Goal: Information Seeking & Learning: Find specific fact

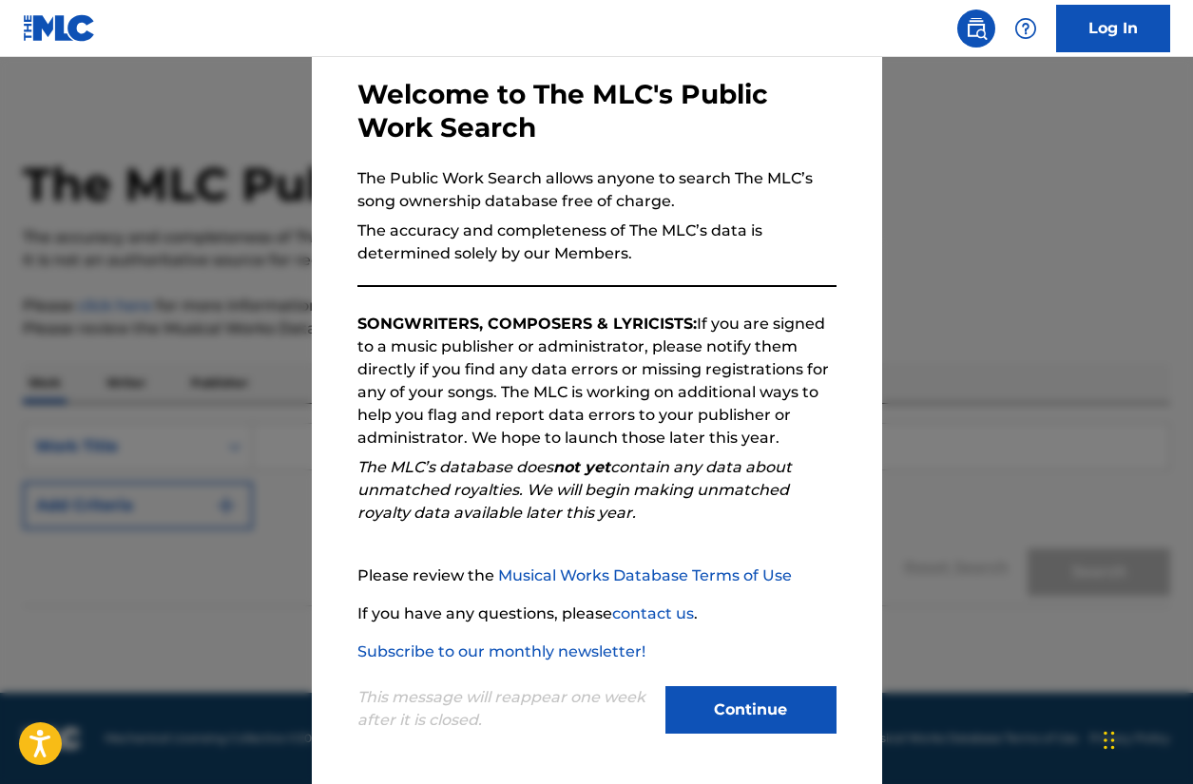
click at [700, 699] on button "Continue" at bounding box center [750, 710] width 171 height 48
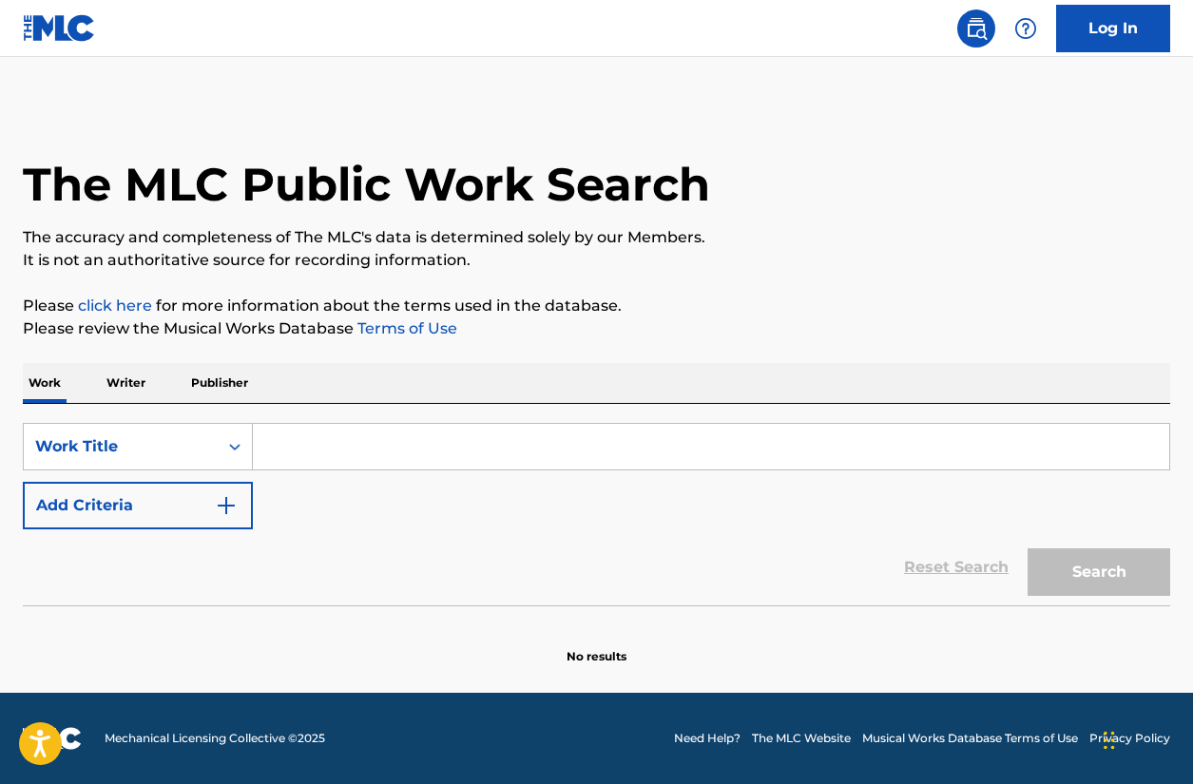
click at [342, 448] on input "Search Form" at bounding box center [711, 447] width 916 height 46
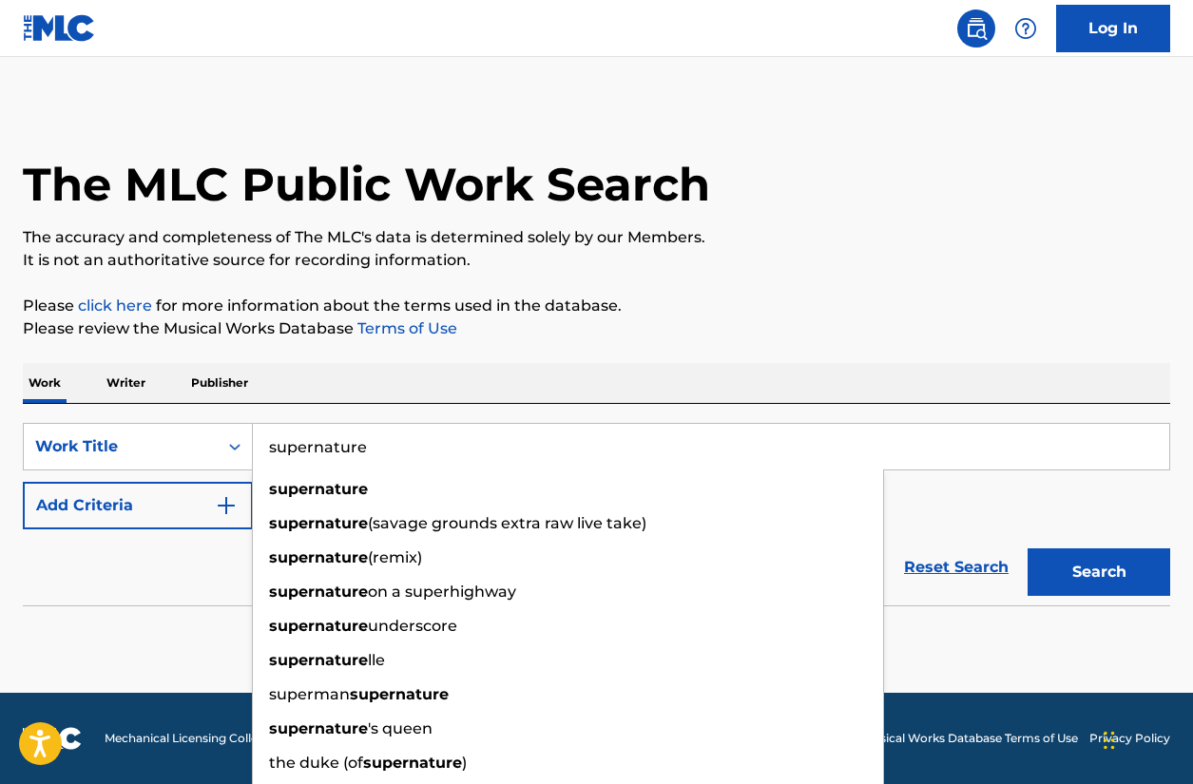
type input "supernature"
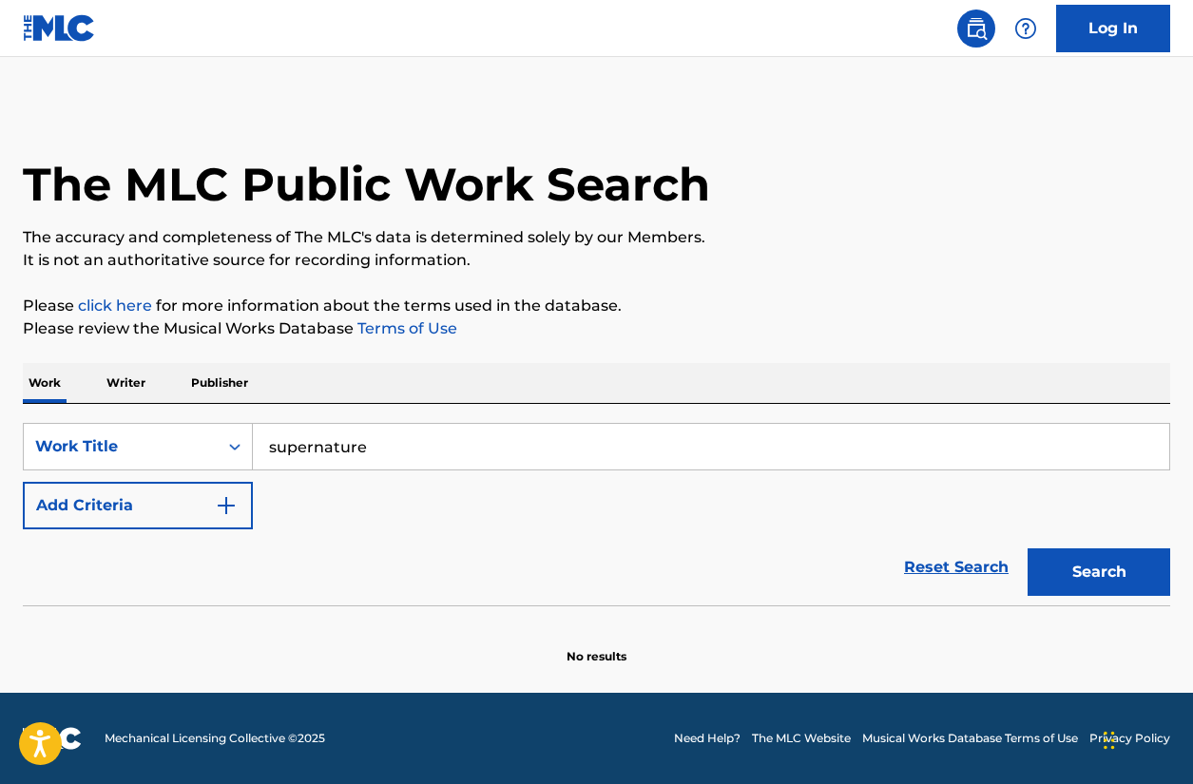
click at [161, 488] on button "Add Criteria" at bounding box center [138, 506] width 230 height 48
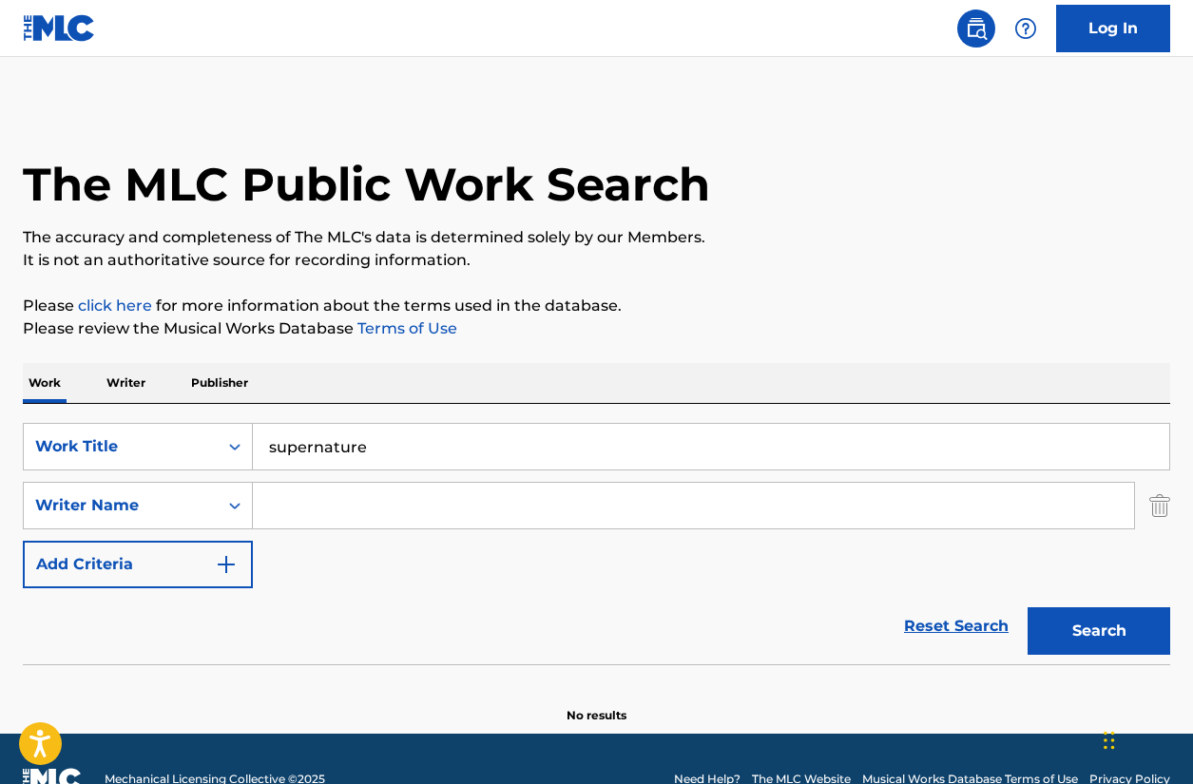
click at [321, 488] on input "Search Form" at bounding box center [693, 506] width 881 height 46
click at [1027, 607] on button "Search" at bounding box center [1098, 631] width 143 height 48
click at [231, 470] on div "Work Title" at bounding box center [138, 447] width 230 height 48
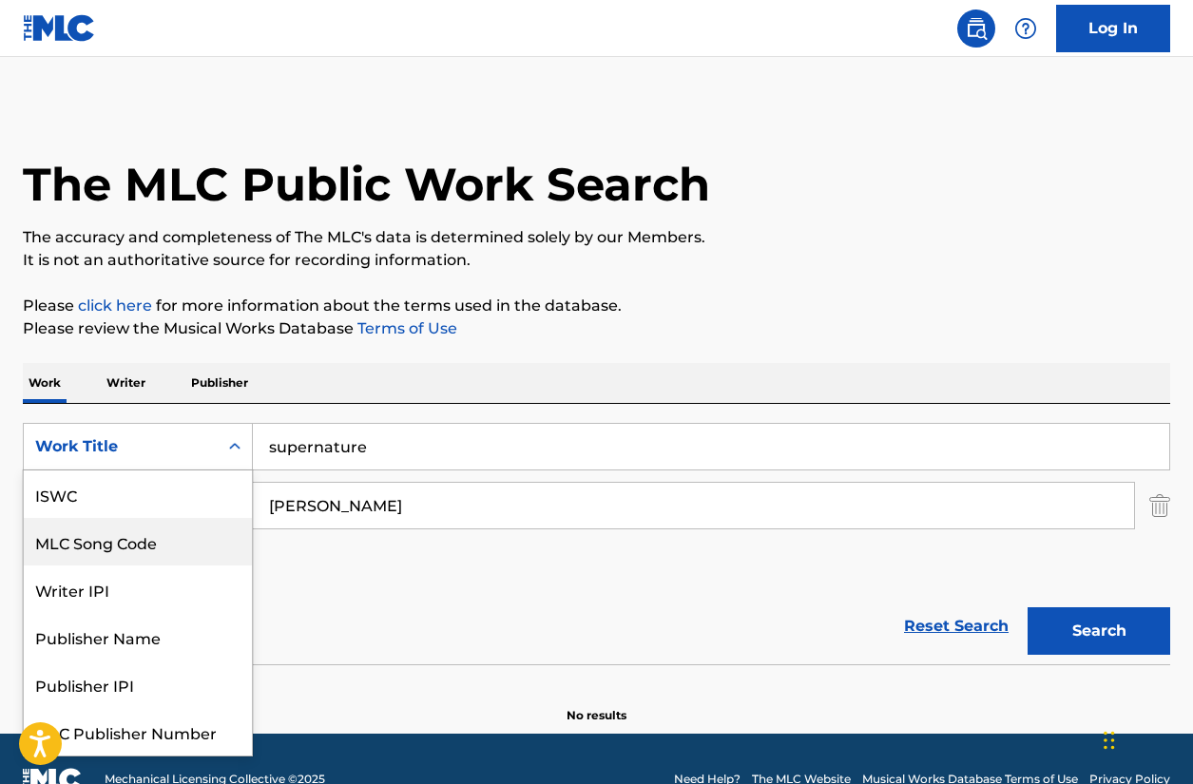
scroll to position [48, 0]
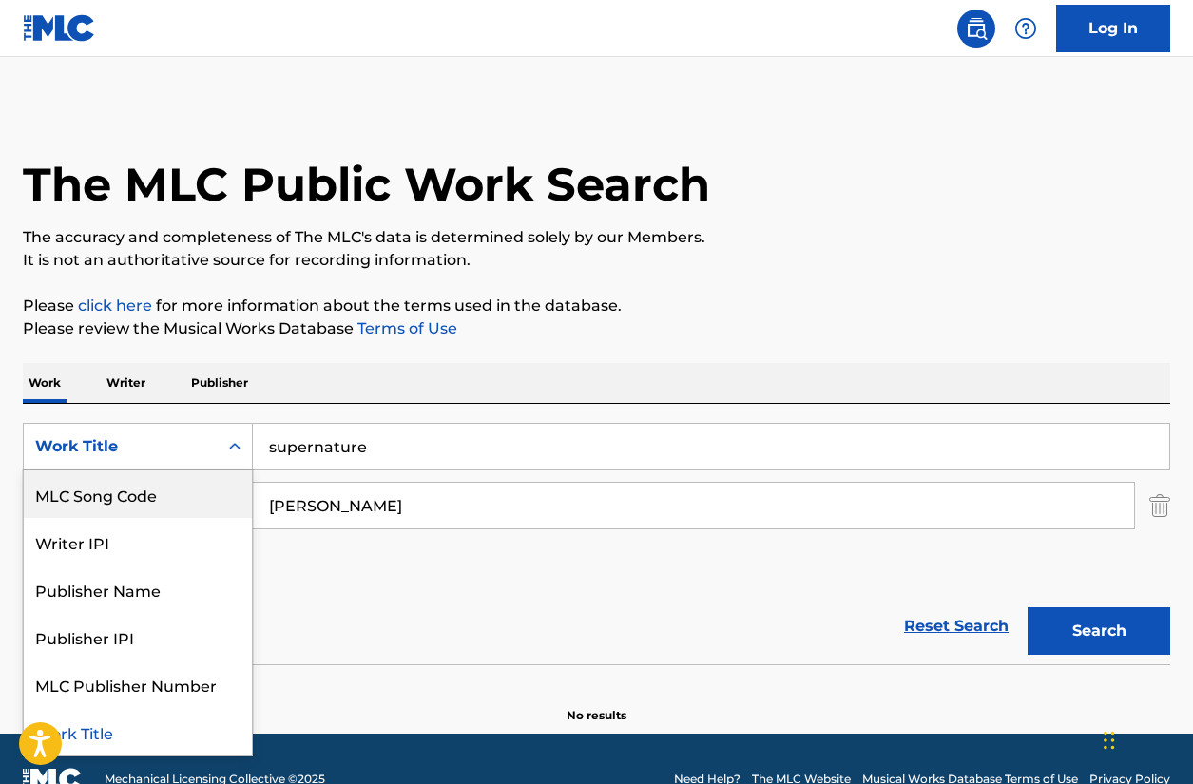
click at [300, 505] on input "[PERSON_NAME]" at bounding box center [693, 506] width 881 height 46
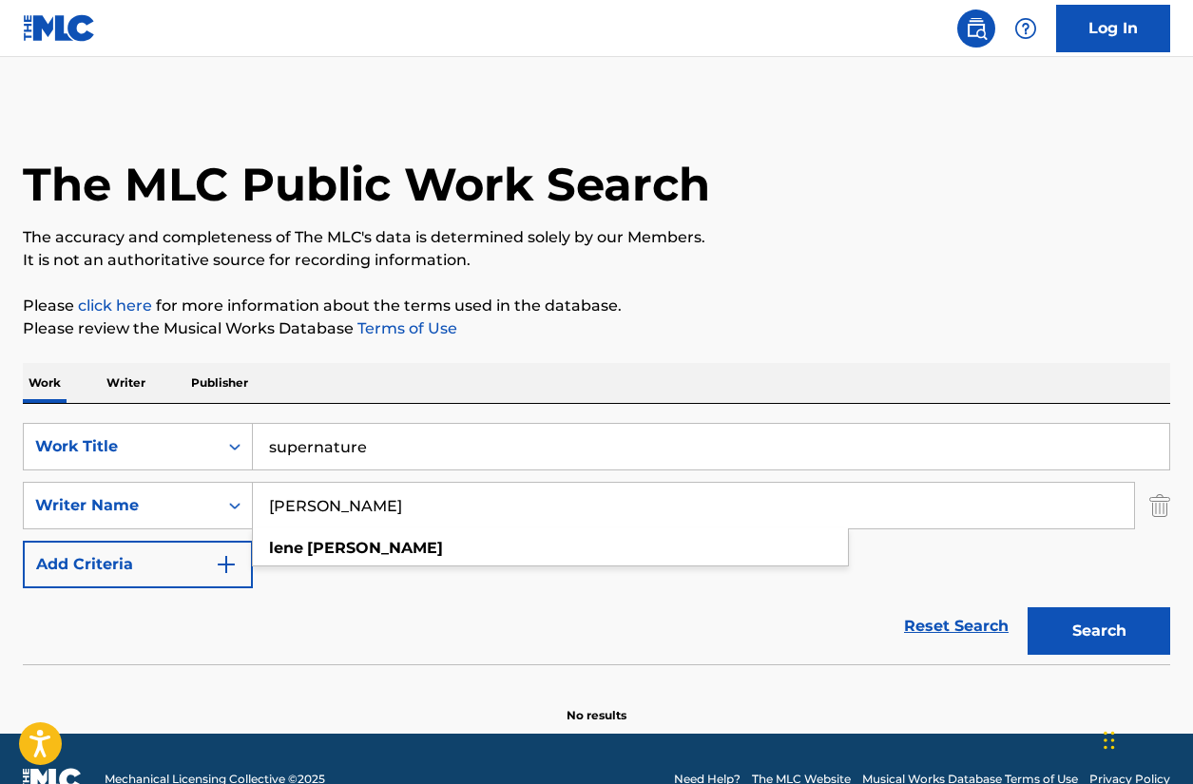
click at [1027, 607] on button "Search" at bounding box center [1098, 631] width 143 height 48
click at [382, 504] on input "[PERSON_NAME]" at bounding box center [693, 506] width 881 height 46
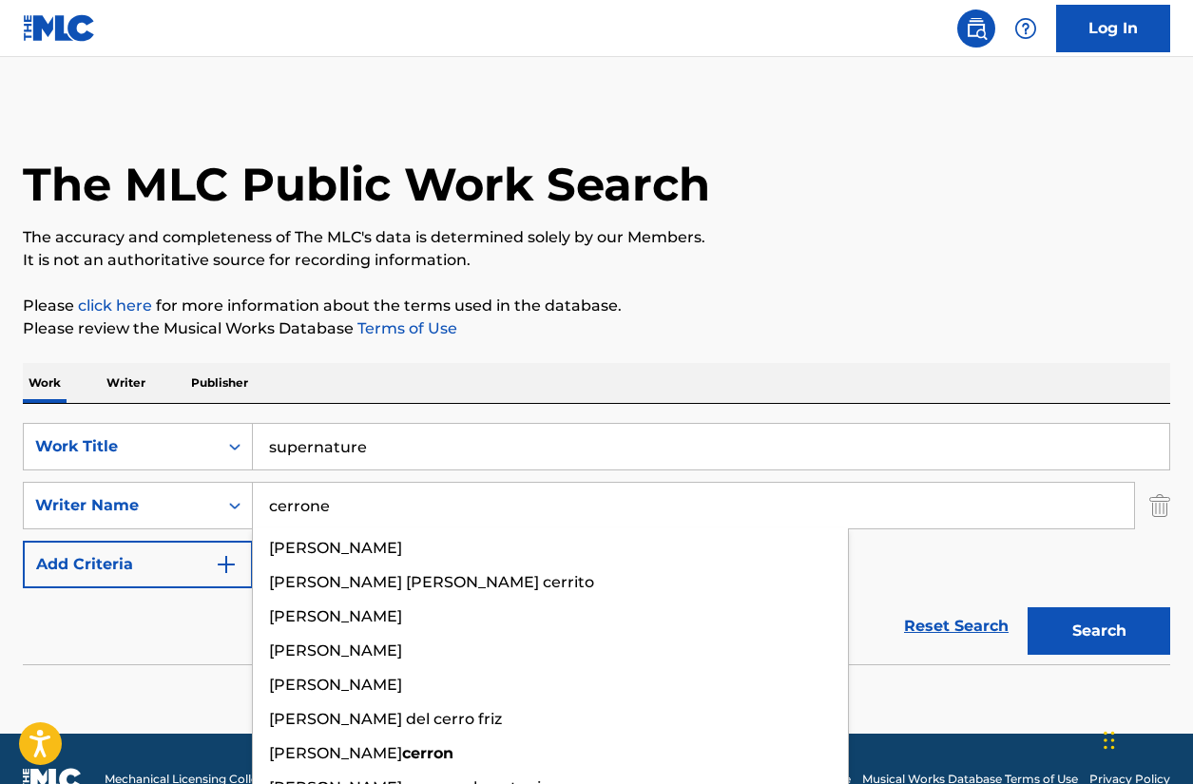
type input "cerrone"
click at [1027, 607] on button "Search" at bounding box center [1098, 631] width 143 height 48
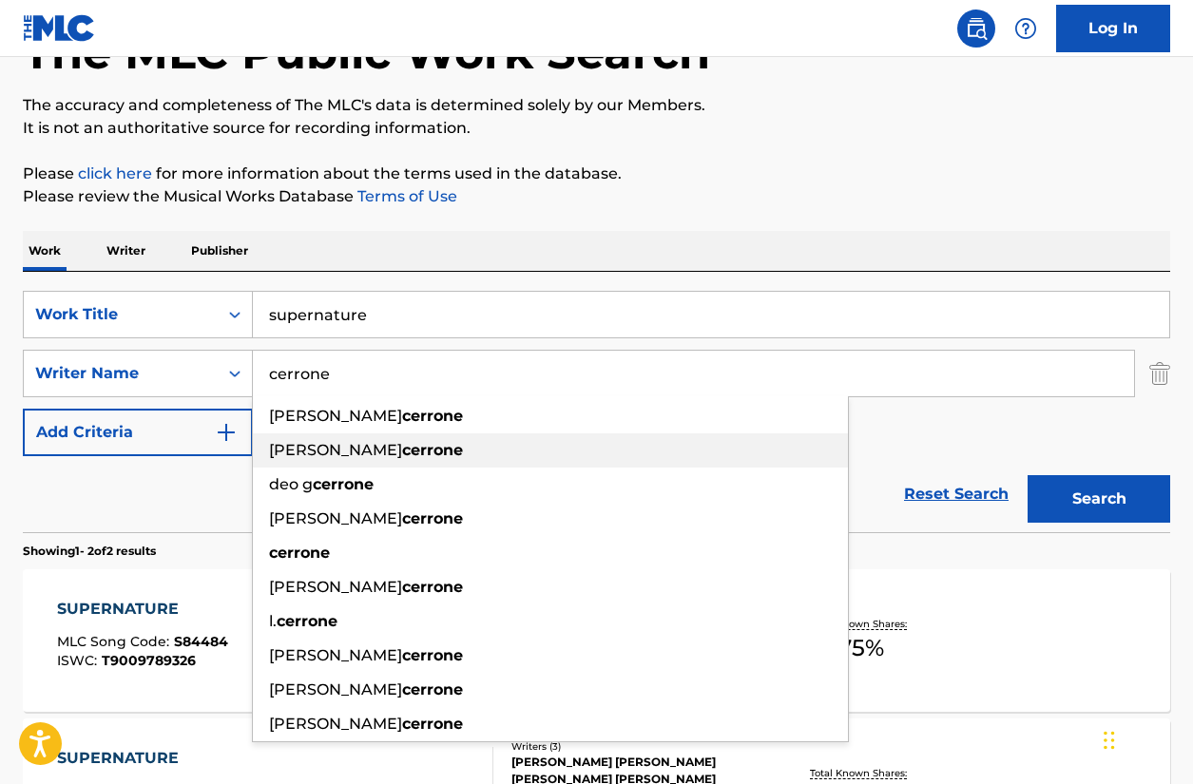
scroll to position [380, 0]
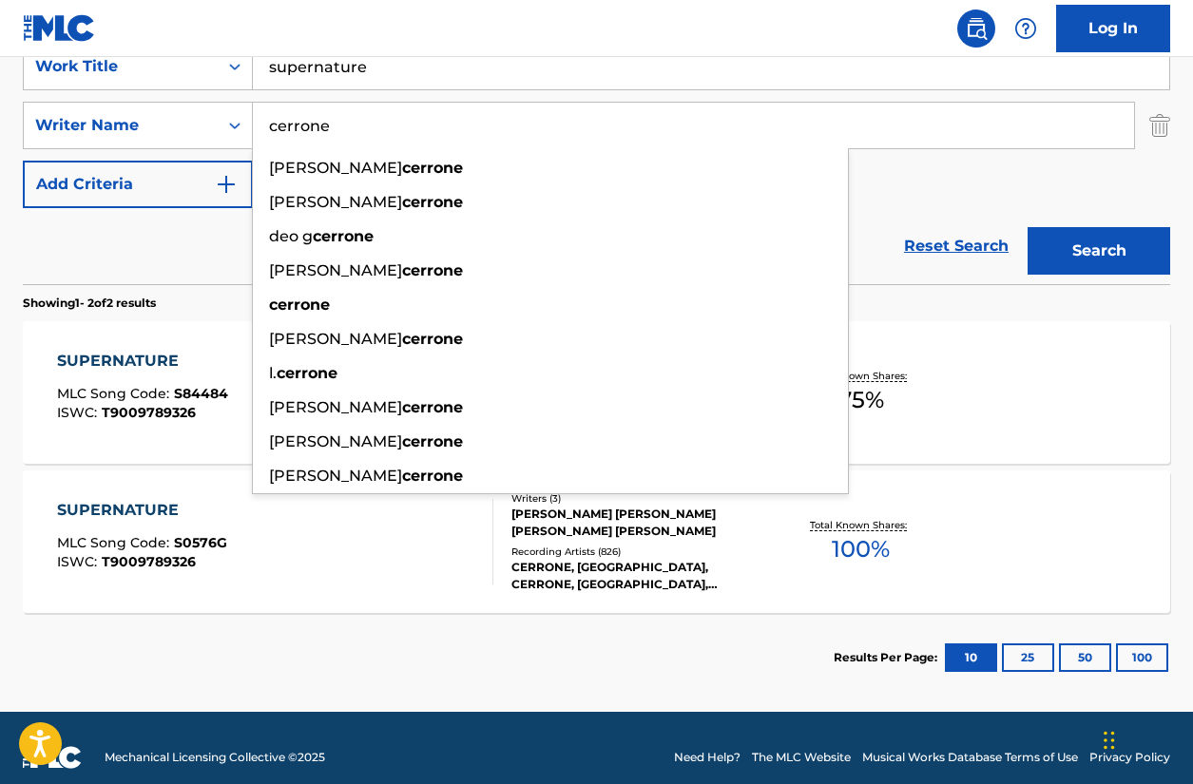
drag, startPoint x: 149, startPoint y: 293, endPoint x: 233, endPoint y: 384, distance: 123.8
click at [151, 296] on section "Showing 1 - 2 of 2 results" at bounding box center [596, 298] width 1147 height 28
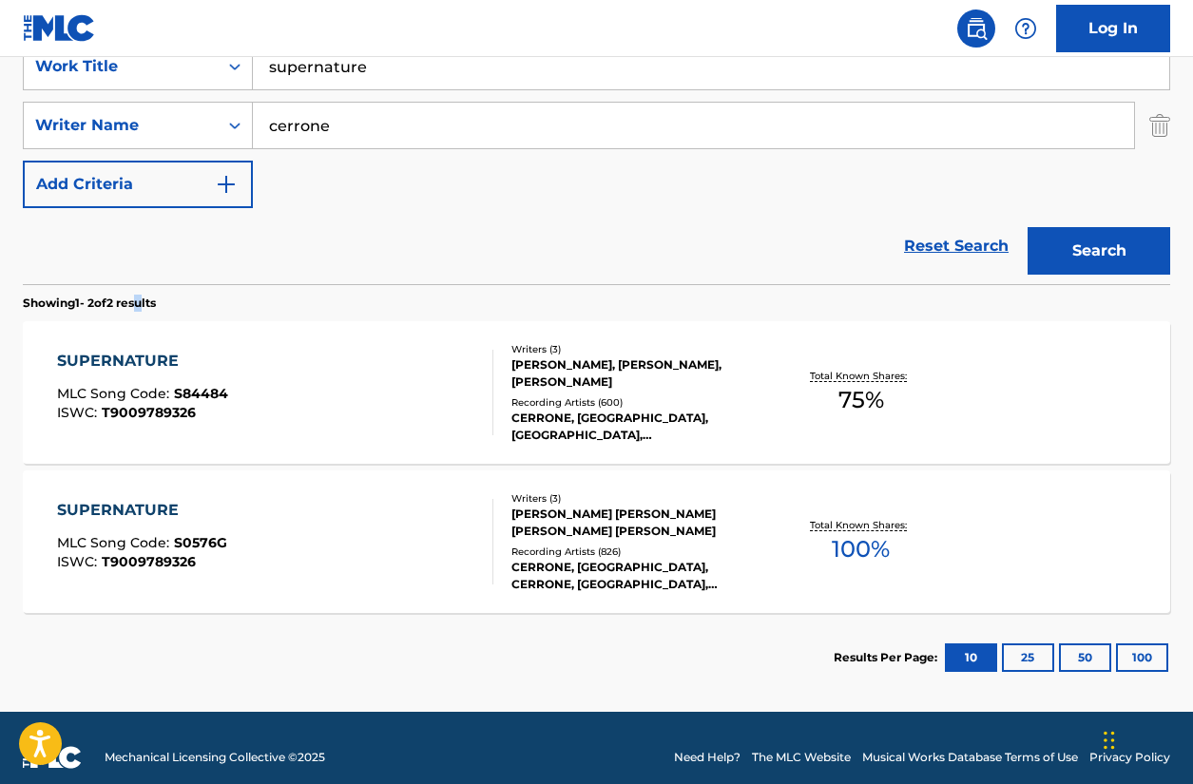
click at [292, 571] on div "SUPERNATURE MLC Song Code : S0576G ISWC : T9009789326" at bounding box center [275, 542] width 436 height 86
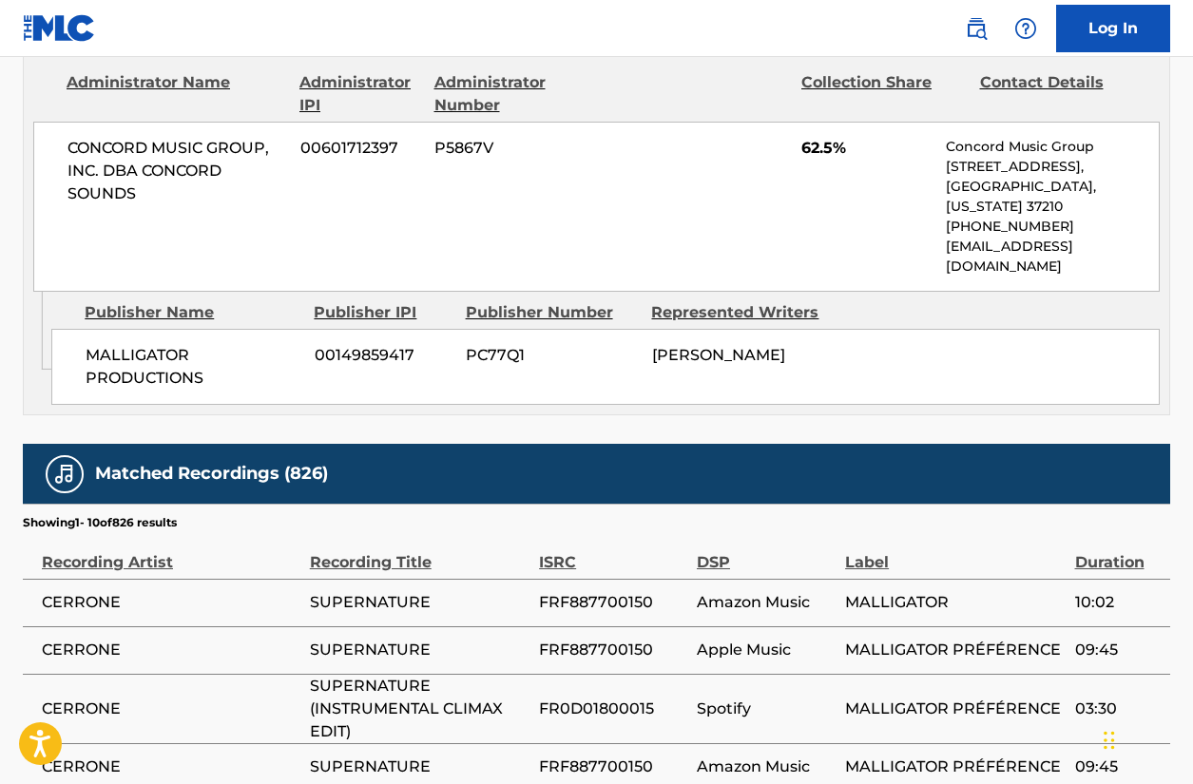
scroll to position [1330, 0]
